Goal: Check status: Check status

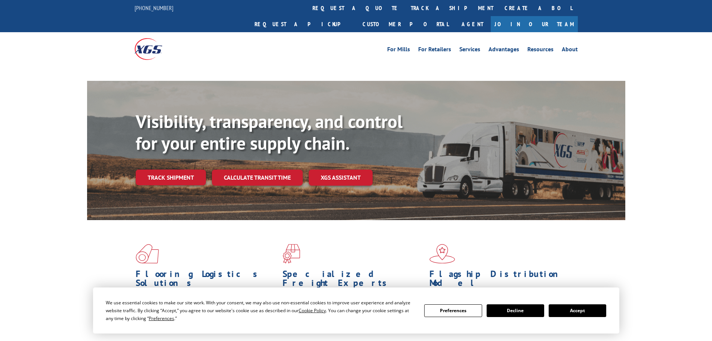
click at [181, 150] on div "Visibility, transparency, and control for your entire supply chain. Track shipm…" at bounding box center [381, 163] width 490 height 104
click at [183, 169] on link "Track shipment" at bounding box center [171, 177] width 70 height 16
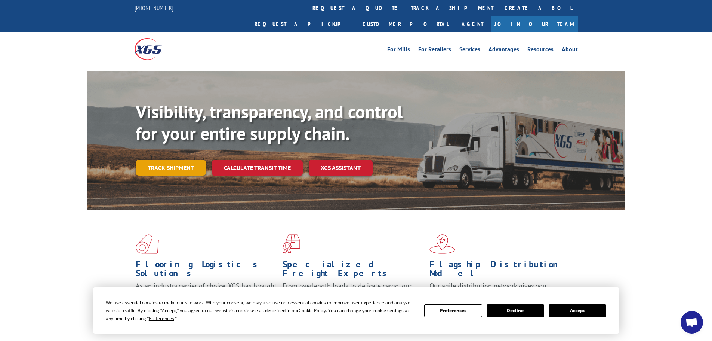
click at [153, 160] on link "Track shipment" at bounding box center [171, 168] width 70 height 16
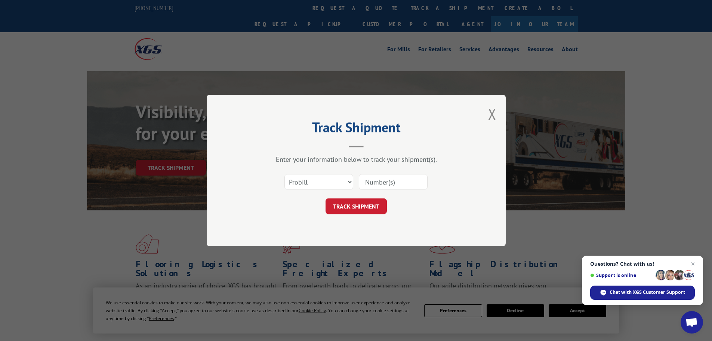
click at [370, 182] on input at bounding box center [393, 182] width 69 height 16
paste input "Good Morning, If possible can you team please provide an update regarding this …"
type input "Good Morning, If possible can you team please provide an update regarding this …"
click at [382, 201] on button "TRACK SHIPMENT" at bounding box center [356, 206] width 61 height 16
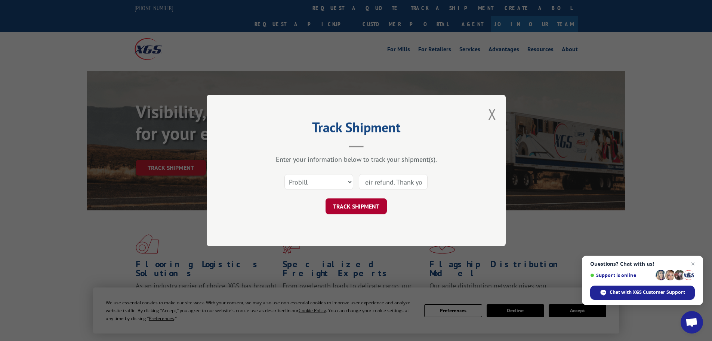
scroll to position [0, 0]
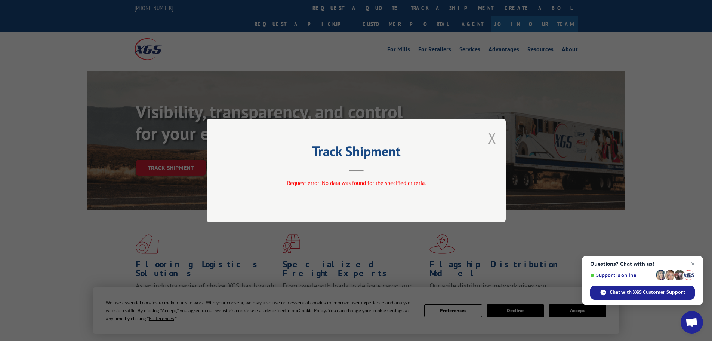
click at [493, 135] on button "Close modal" at bounding box center [492, 138] width 8 height 20
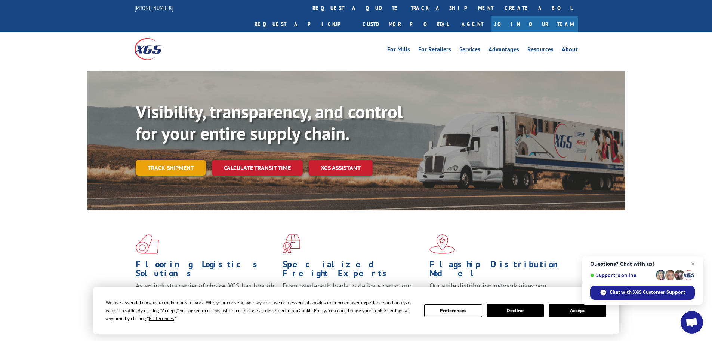
click at [161, 160] on link "Track shipment" at bounding box center [171, 168] width 70 height 16
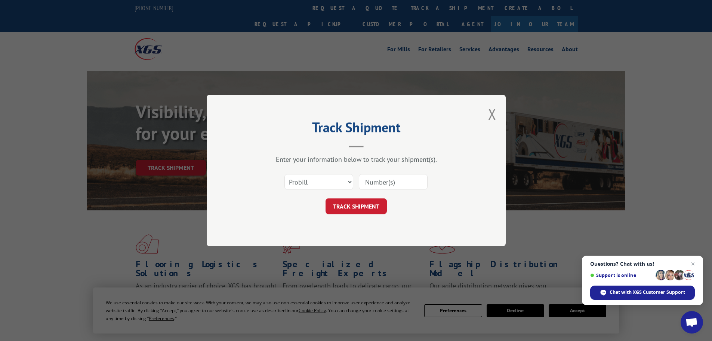
drag, startPoint x: 366, startPoint y: 181, endPoint x: 370, endPoint y: 185, distance: 5.3
click at [367, 181] on input at bounding box center [393, 182] width 69 height 16
paste input "15339991"
type input "15339991"
drag, startPoint x: 385, startPoint y: 207, endPoint x: 517, endPoint y: 228, distance: 134.3
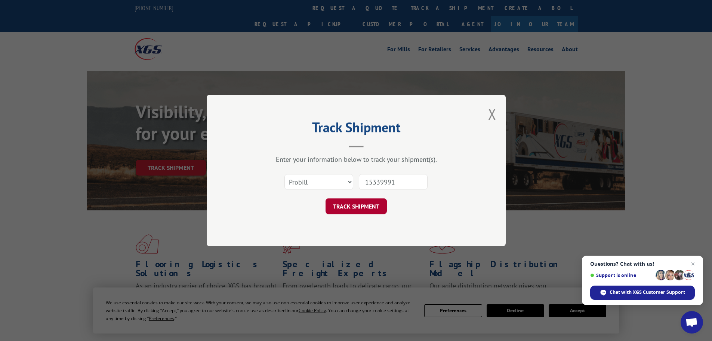
click at [384, 207] on button "TRACK SHIPMENT" at bounding box center [356, 206] width 61 height 16
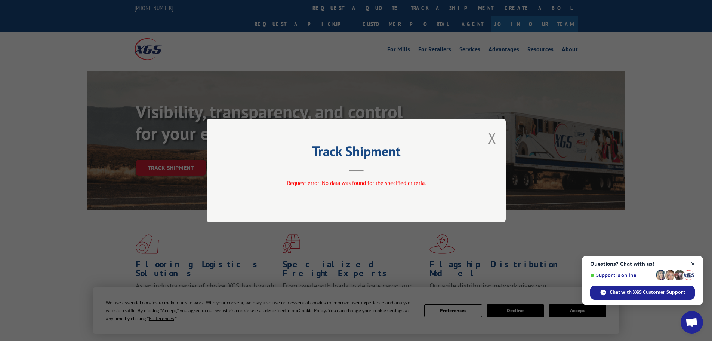
click at [692, 264] on span "Close chat" at bounding box center [693, 263] width 9 height 9
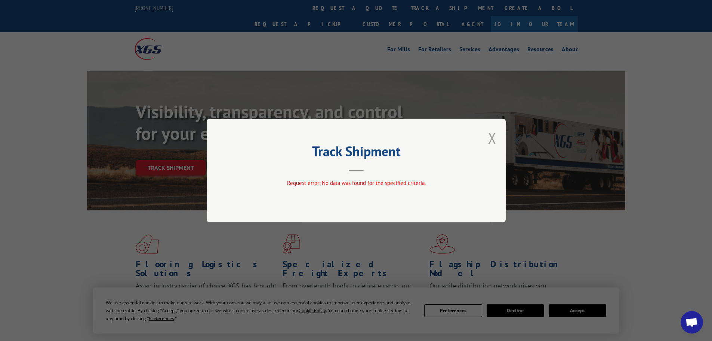
click at [493, 144] on button "Close modal" at bounding box center [492, 138] width 8 height 20
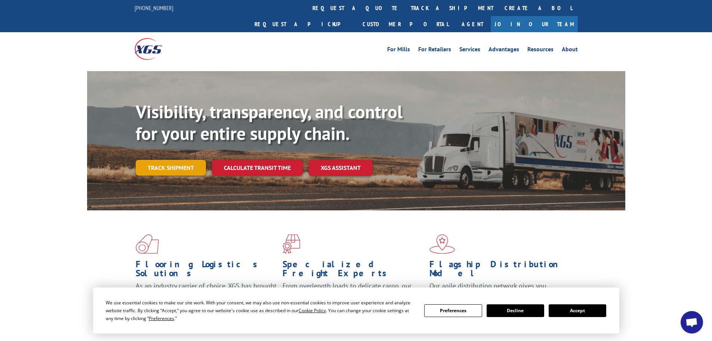
drag, startPoint x: 176, startPoint y: 151, endPoint x: 227, endPoint y: 152, distance: 51.2
click at [176, 160] on link "Track shipment" at bounding box center [171, 168] width 70 height 16
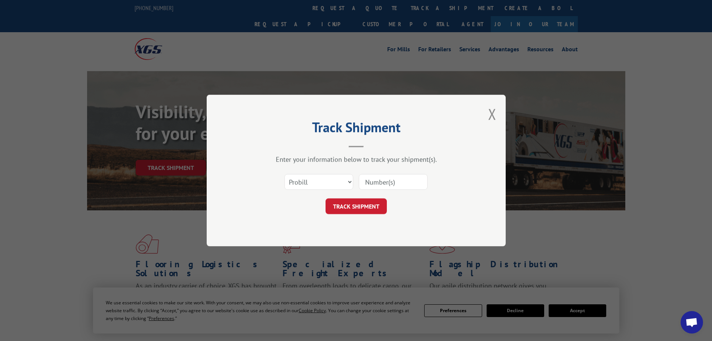
click at [395, 184] on input at bounding box center [393, 182] width 69 height 16
paste input "15339991"
drag, startPoint x: 365, startPoint y: 182, endPoint x: 383, endPoint y: 188, distance: 18.7
click at [366, 182] on input "15339991" at bounding box center [393, 182] width 69 height 16
click at [403, 187] on input "15339991" at bounding box center [393, 182] width 69 height 16
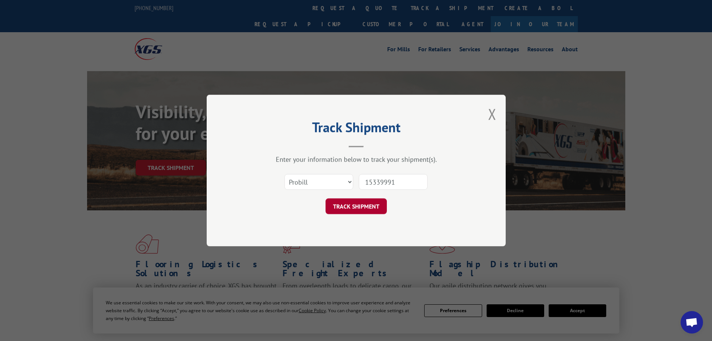
type input "15339991"
click at [372, 205] on button "TRACK SHIPMENT" at bounding box center [356, 206] width 61 height 16
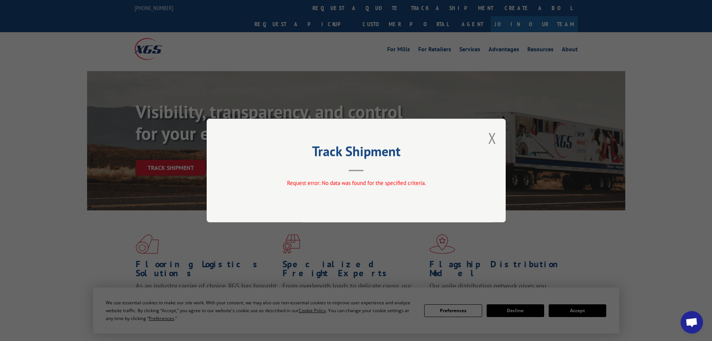
click at [309, 183] on span "Request error: No data was found for the specified criteria." at bounding box center [356, 182] width 139 height 7
click at [489, 138] on button "Close modal" at bounding box center [492, 138] width 8 height 20
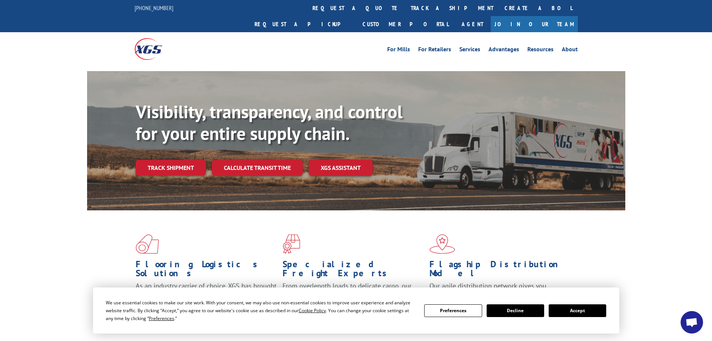
click at [206, 160] on div "Track shipment" at bounding box center [174, 168] width 76 height 16
click at [167, 160] on link "Track shipment" at bounding box center [171, 168] width 70 height 16
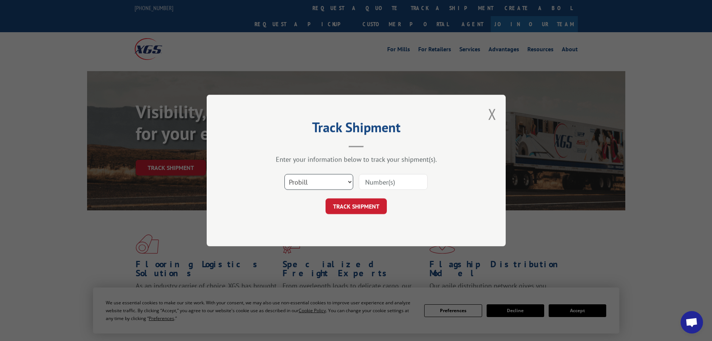
click at [317, 184] on select "Select category... Probill BOL PO" at bounding box center [318, 182] width 69 height 16
select select "po"
click at [284, 174] on select "Select category... Probill BOL PO" at bounding box center [318, 182] width 69 height 16
click at [385, 181] on input at bounding box center [393, 182] width 69 height 16
paste input "89509250"
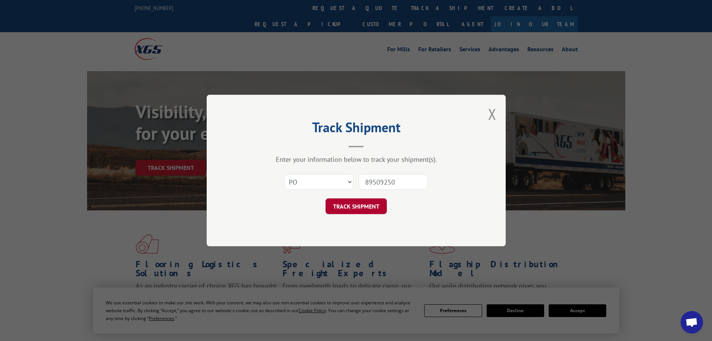
type input "89509250"
click at [375, 203] on button "TRACK SHIPMENT" at bounding box center [356, 206] width 61 height 16
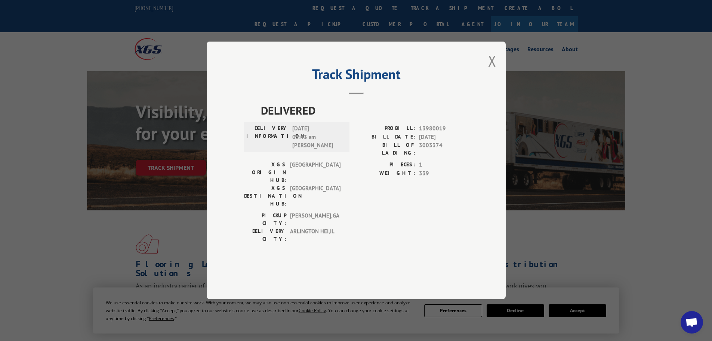
click at [489, 71] on button "Close modal" at bounding box center [492, 61] width 8 height 20
